Goal: Find specific page/section: Find specific page/section

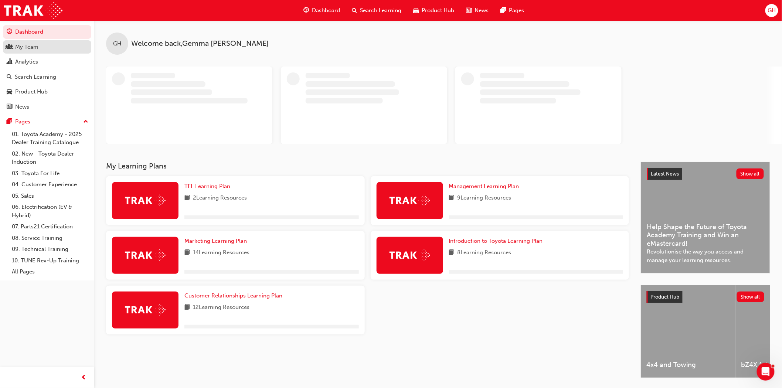
click at [33, 49] on div "My Team" at bounding box center [26, 47] width 23 height 8
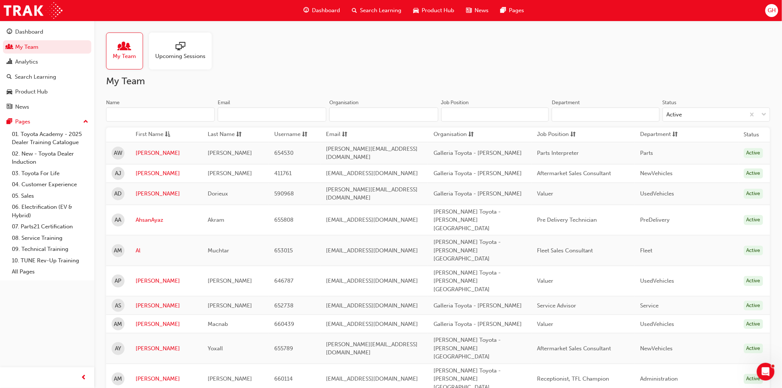
click at [140, 111] on input "Name" at bounding box center [160, 115] width 109 height 14
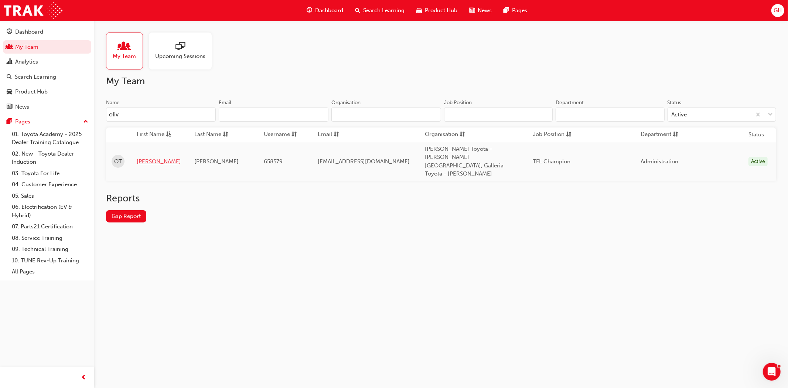
type input "oliv"
click at [149, 157] on link "[PERSON_NAME]" at bounding box center [160, 161] width 47 height 8
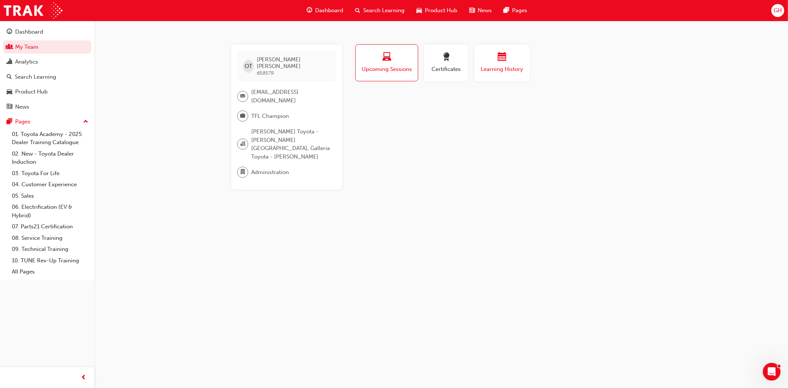
click at [490, 69] on span "Learning History" at bounding box center [502, 69] width 44 height 8
